Goal: Navigation & Orientation: Find specific page/section

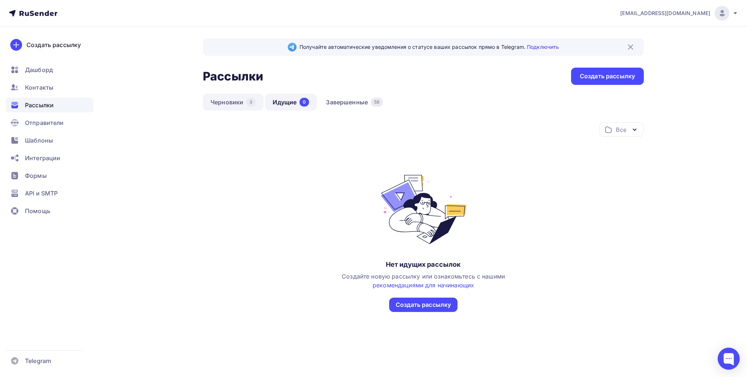
click at [261, 94] on div "Получайте автоматические уведомления о статусе ваших рассылок прямо в Telegram.…" at bounding box center [423, 193] width 441 height 310
click at [253, 101] on div "3" at bounding box center [251, 102] width 10 height 9
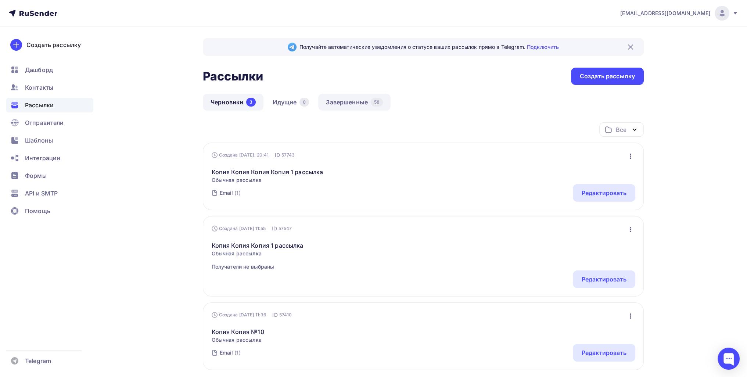
click at [368, 103] on link "Завершенные 58" at bounding box center [354, 102] width 72 height 17
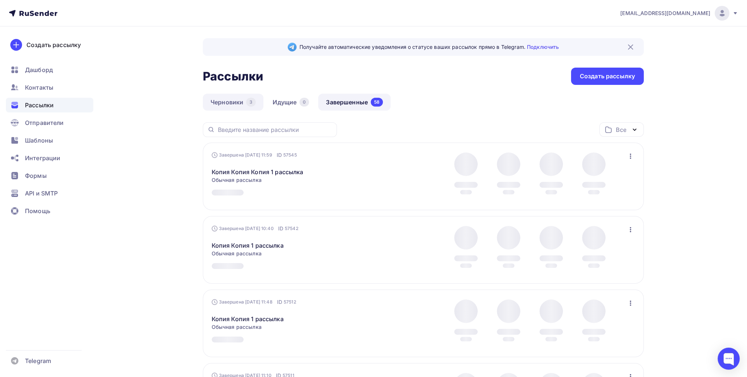
click at [239, 100] on link "Черновики 3" at bounding box center [233, 102] width 61 height 17
